Goal: Task Accomplishment & Management: Use online tool/utility

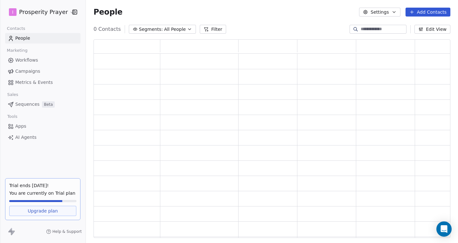
scroll to position [194, 352]
drag, startPoint x: 0, startPoint y: 0, endPoint x: 342, endPoint y: 20, distance: 342.2
click at [342, 20] on div "People Settings Add Contacts" at bounding box center [272, 12] width 372 height 24
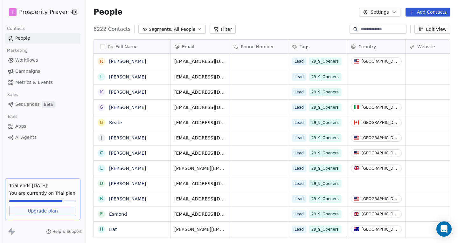
scroll to position [209, 367]
click at [36, 73] on span "Campaigns" at bounding box center [27, 71] width 25 height 7
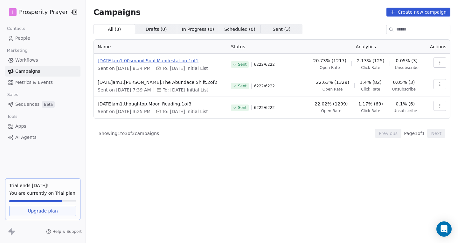
click at [173, 62] on span "[DATE]am1.00smanif.Soul Manifestation.1of1" at bounding box center [161, 61] width 126 height 6
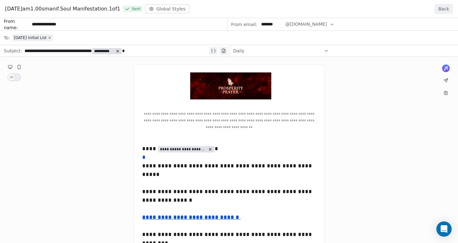
click at [447, 8] on button "Back" at bounding box center [444, 9] width 18 height 10
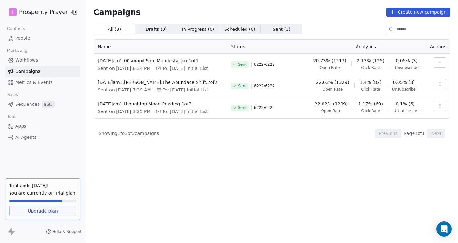
click at [196, 180] on div "All ( 3 ) All ( 3 ) Drafts ( 0 ) Drafts ( 0 ) In Progress ( 0 ) In Progress ( 0…" at bounding box center [272, 105] width 357 height 163
click at [171, 60] on span "[DATE]am1.00smanif.Soul Manifestation.1of1" at bounding box center [161, 61] width 126 height 6
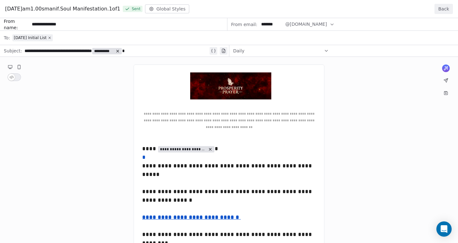
click at [438, 10] on button "Back" at bounding box center [444, 9] width 18 height 10
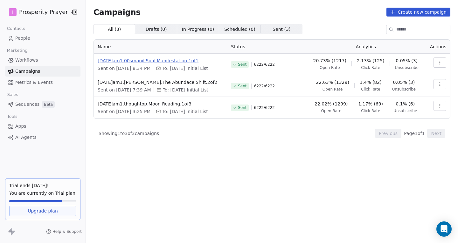
click at [171, 62] on span "[DATE]am1.00smanif.Soul Manifestation.1of1" at bounding box center [161, 61] width 126 height 6
